Goal: Navigation & Orientation: Find specific page/section

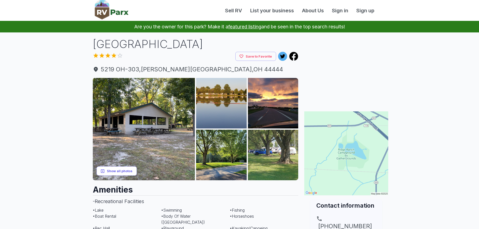
click at [127, 171] on button "Show all photos" at bounding box center [117, 170] width 40 height 9
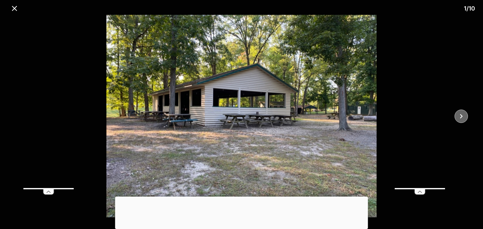
click at [464, 118] on icon "close" at bounding box center [461, 116] width 9 height 9
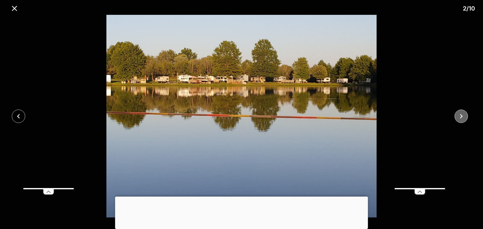
click at [464, 118] on icon "close" at bounding box center [461, 116] width 9 height 9
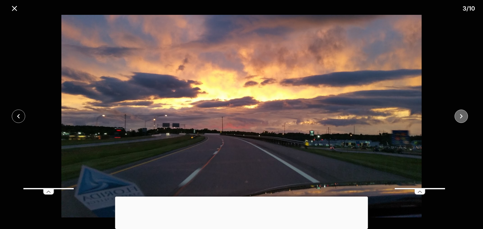
click at [464, 118] on icon "close" at bounding box center [461, 116] width 9 height 9
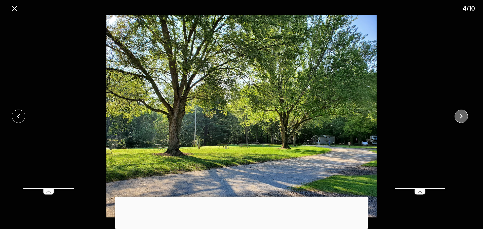
click at [464, 118] on icon "close" at bounding box center [461, 116] width 9 height 9
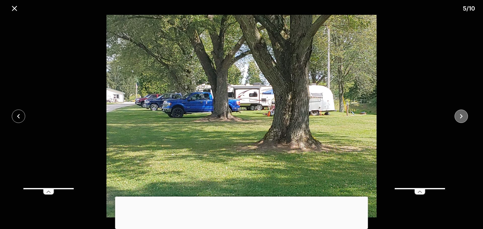
click at [464, 118] on icon "close" at bounding box center [461, 116] width 9 height 9
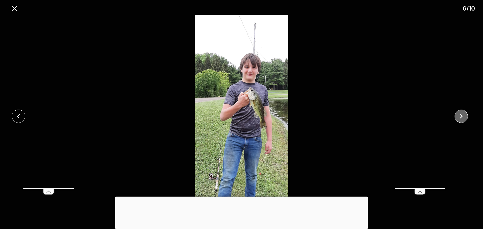
click at [464, 118] on icon "close" at bounding box center [461, 116] width 9 height 9
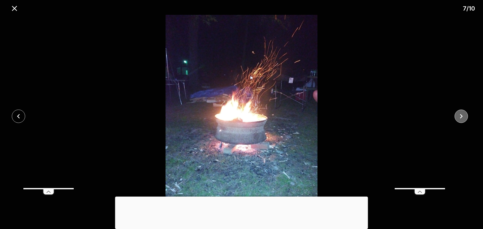
click at [461, 115] on icon "close" at bounding box center [461, 116] width 9 height 9
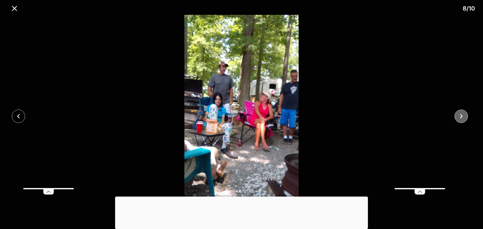
click at [461, 115] on icon "close" at bounding box center [461, 116] width 9 height 9
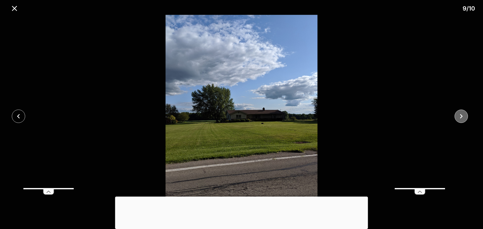
click at [461, 115] on icon "close" at bounding box center [461, 116] width 9 height 9
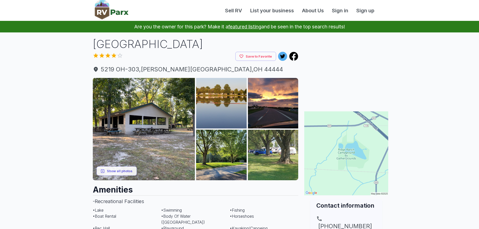
scroll to position [101, 0]
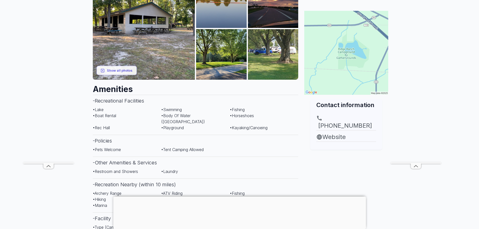
click at [239, 197] on div at bounding box center [239, 197] width 253 height 0
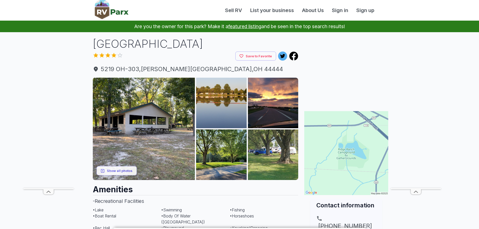
scroll to position [0, 0]
